Goal: Transaction & Acquisition: Purchase product/service

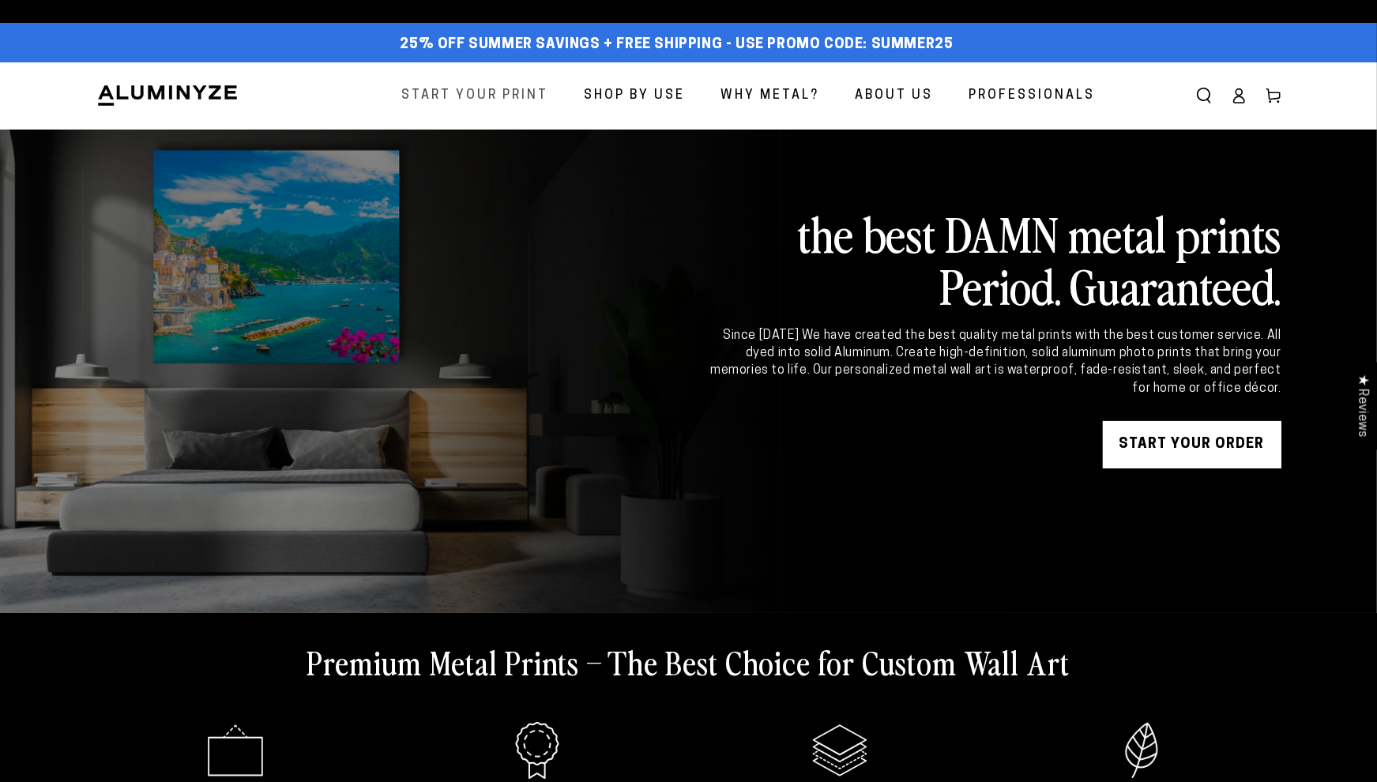
click at [429, 91] on span "Start Your Print" at bounding box center [475, 96] width 147 height 23
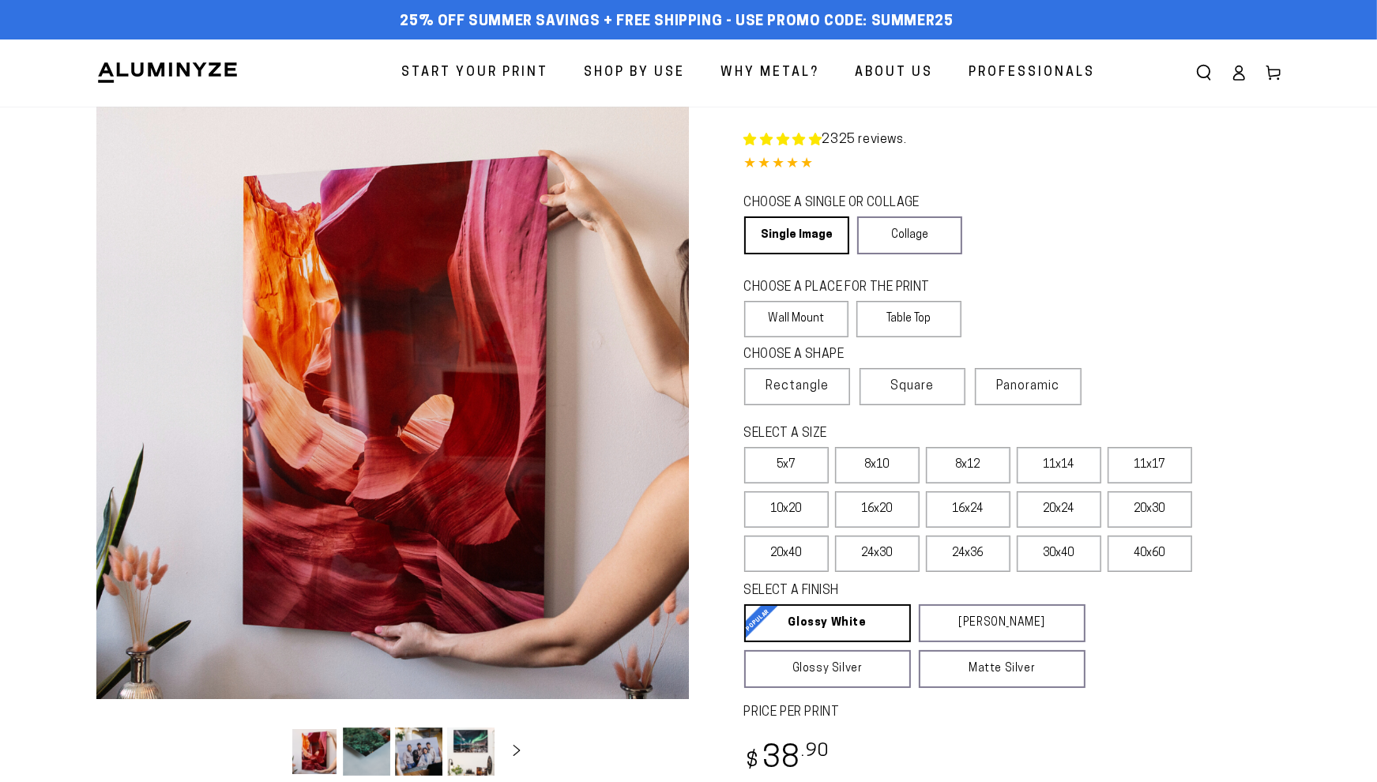
select select "**********"
